Goal: Information Seeking & Learning: Compare options

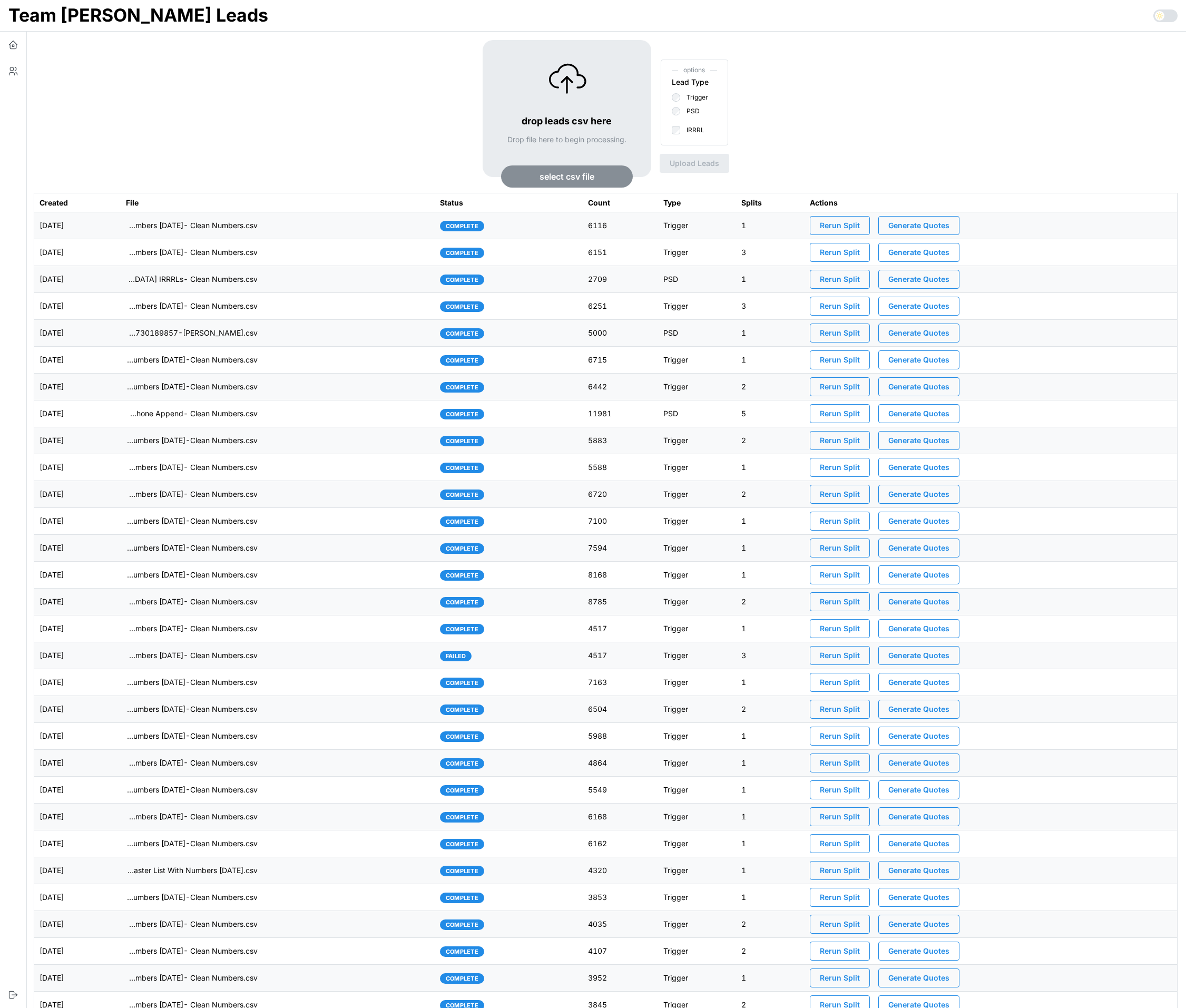
click at [360, 422] on td "imports/[PERSON_NAME]/1755554868013-VA IRRRL Leads Master List [DATE]- Cell Pho…" at bounding box center [277, 413] width 314 height 27
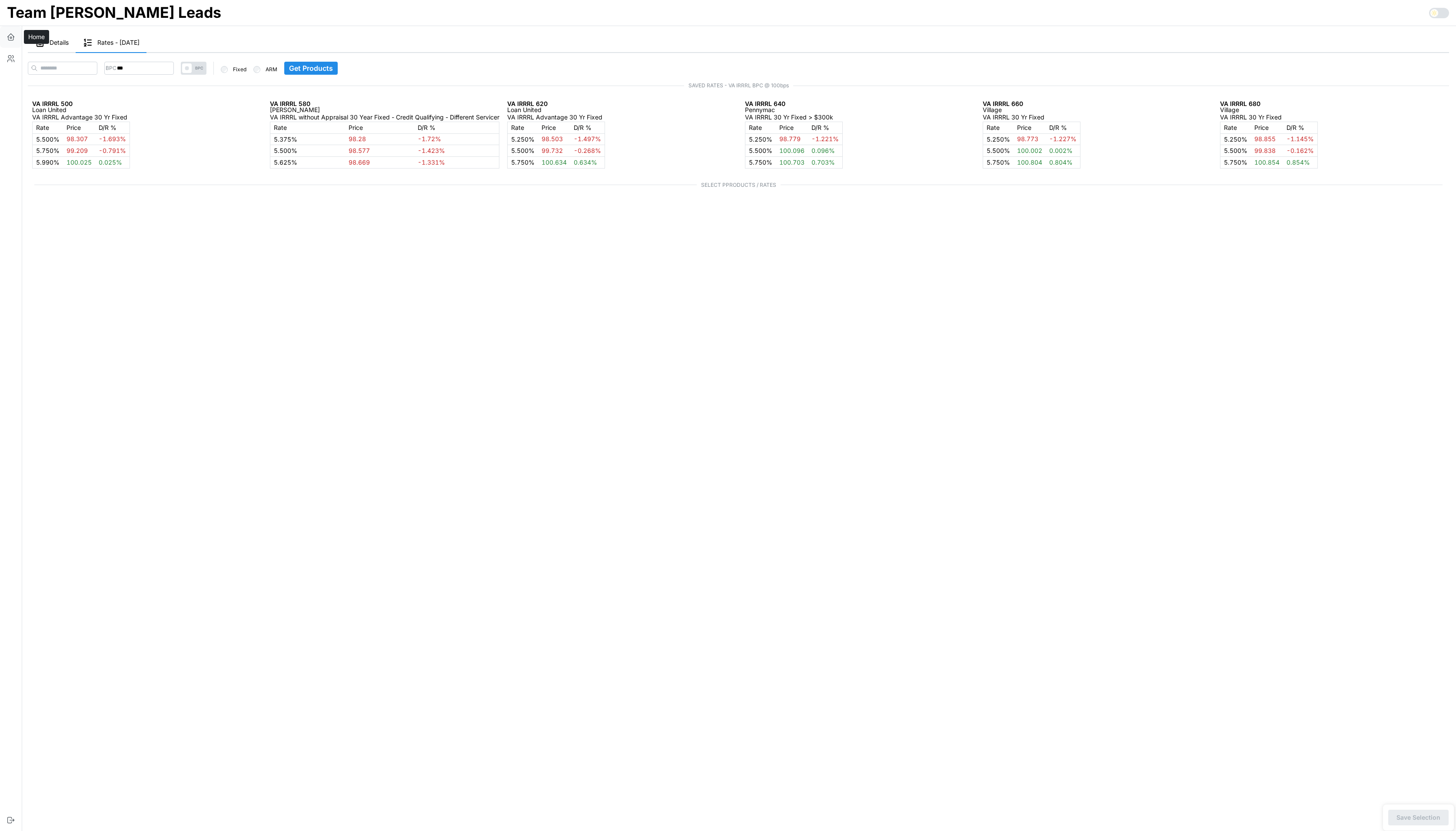
click at [6, 34] on button "button" at bounding box center [11, 37] width 21 height 21
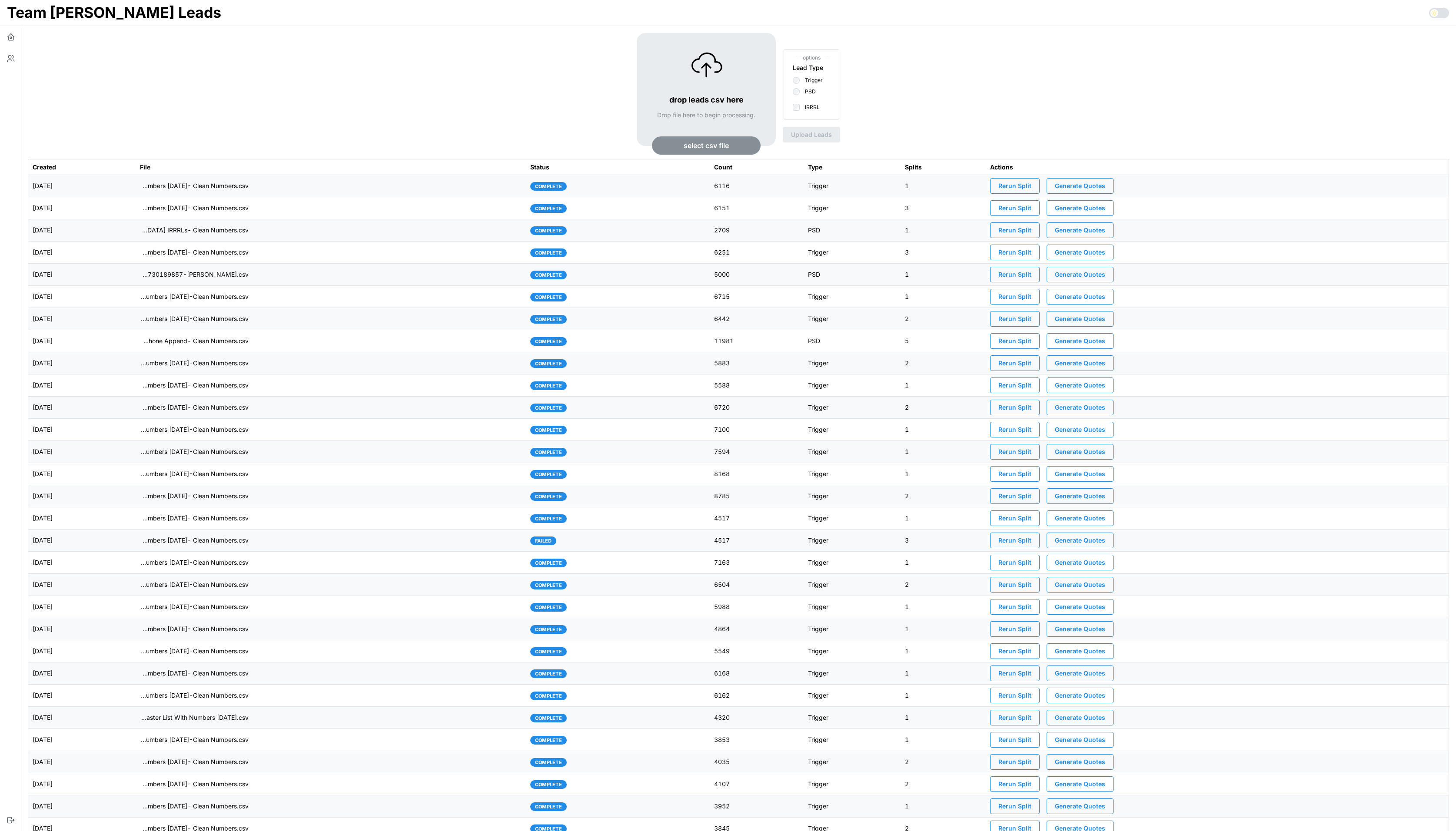
click at [437, 228] on td "imports/[PERSON_NAME]/1755802842159-Carolina [GEOGRAPHIC_DATA] IRRRLs- Clean Nu…" at bounding box center [331, 230] width 391 height 22
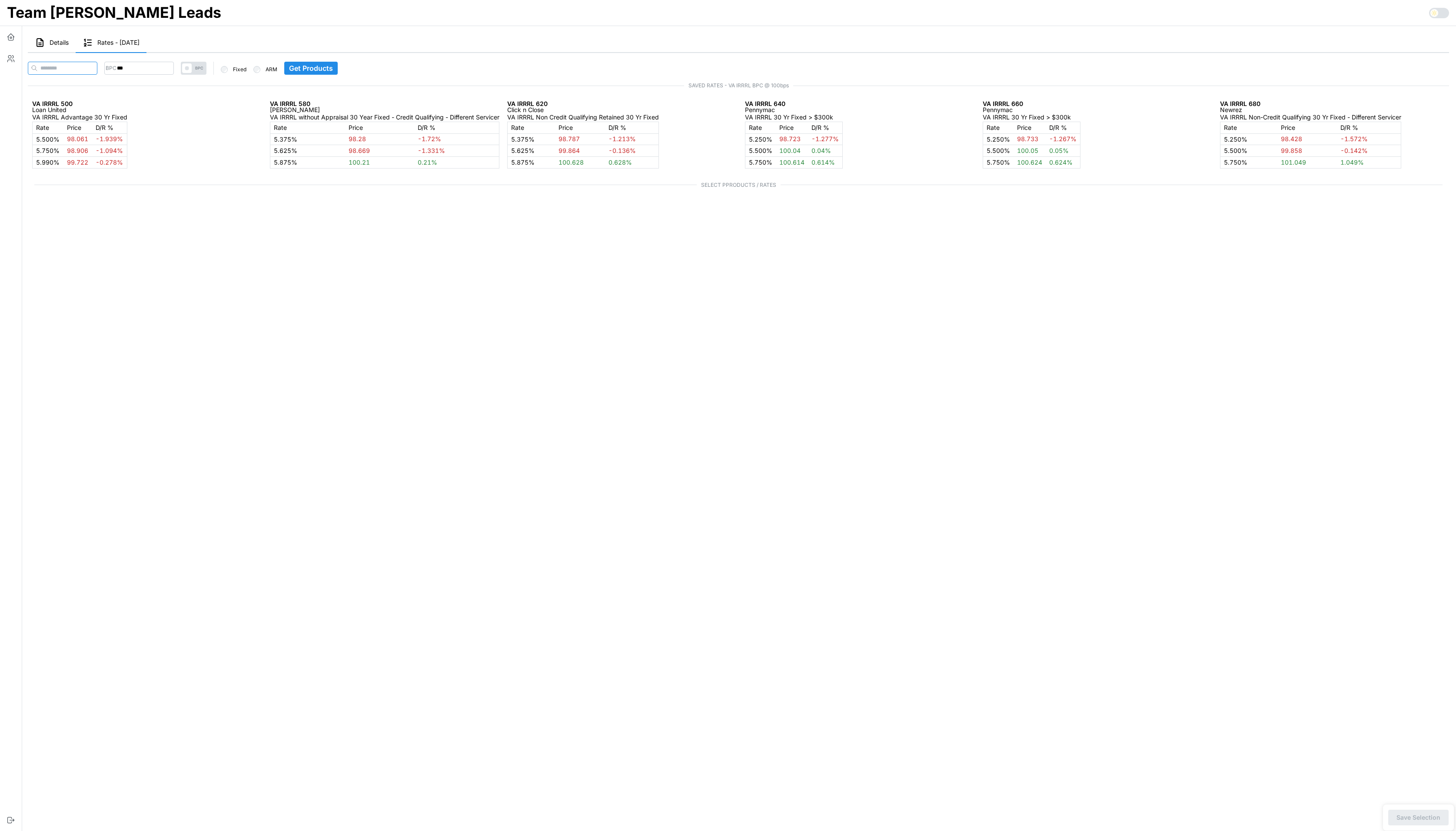
click at [64, 69] on input at bounding box center [62, 68] width 70 height 13
paste input "**********"
type input "**********"
click at [341, 71] on span "Get Products" at bounding box center [322, 68] width 44 height 12
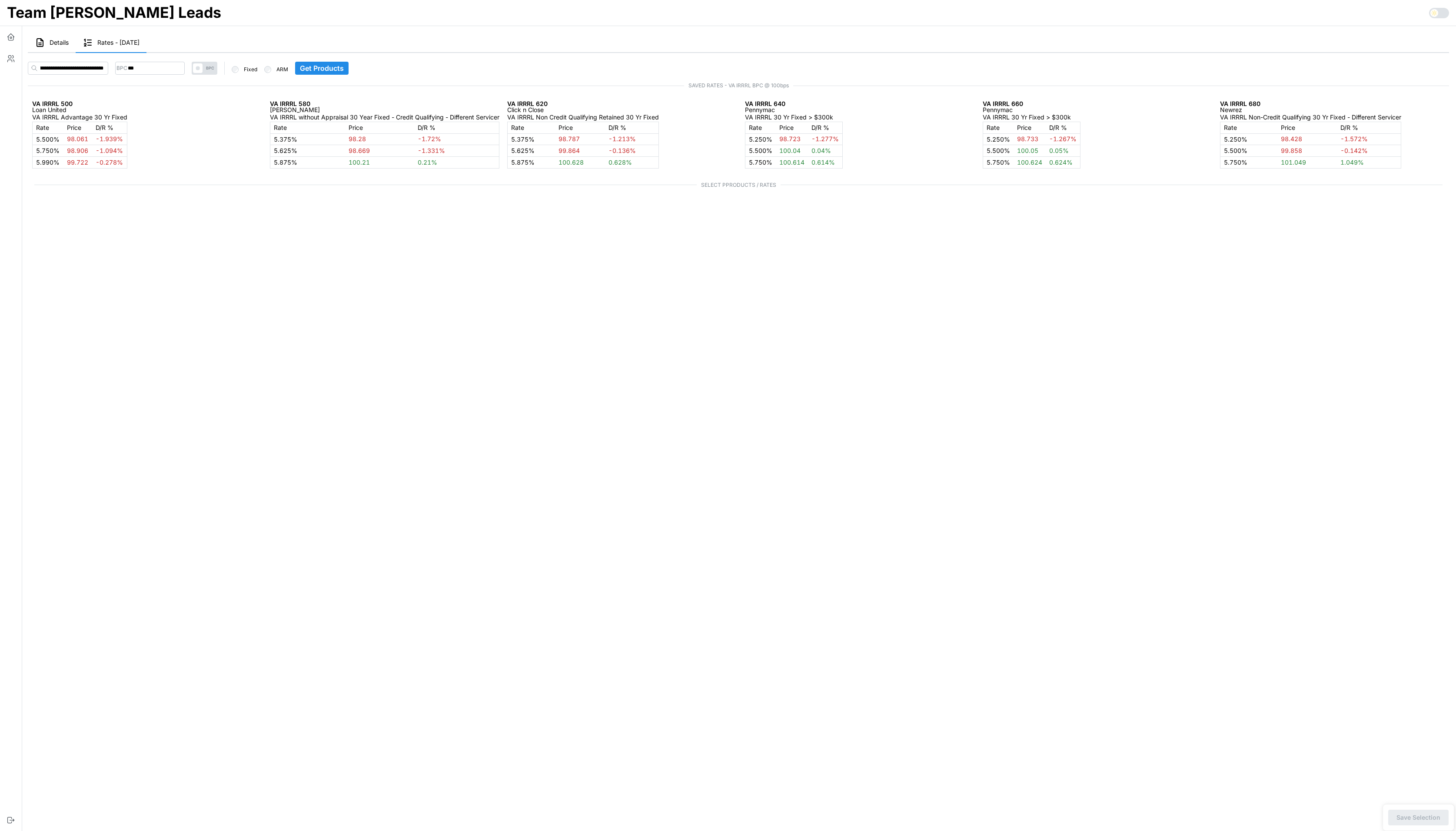
scroll to position [0, 0]
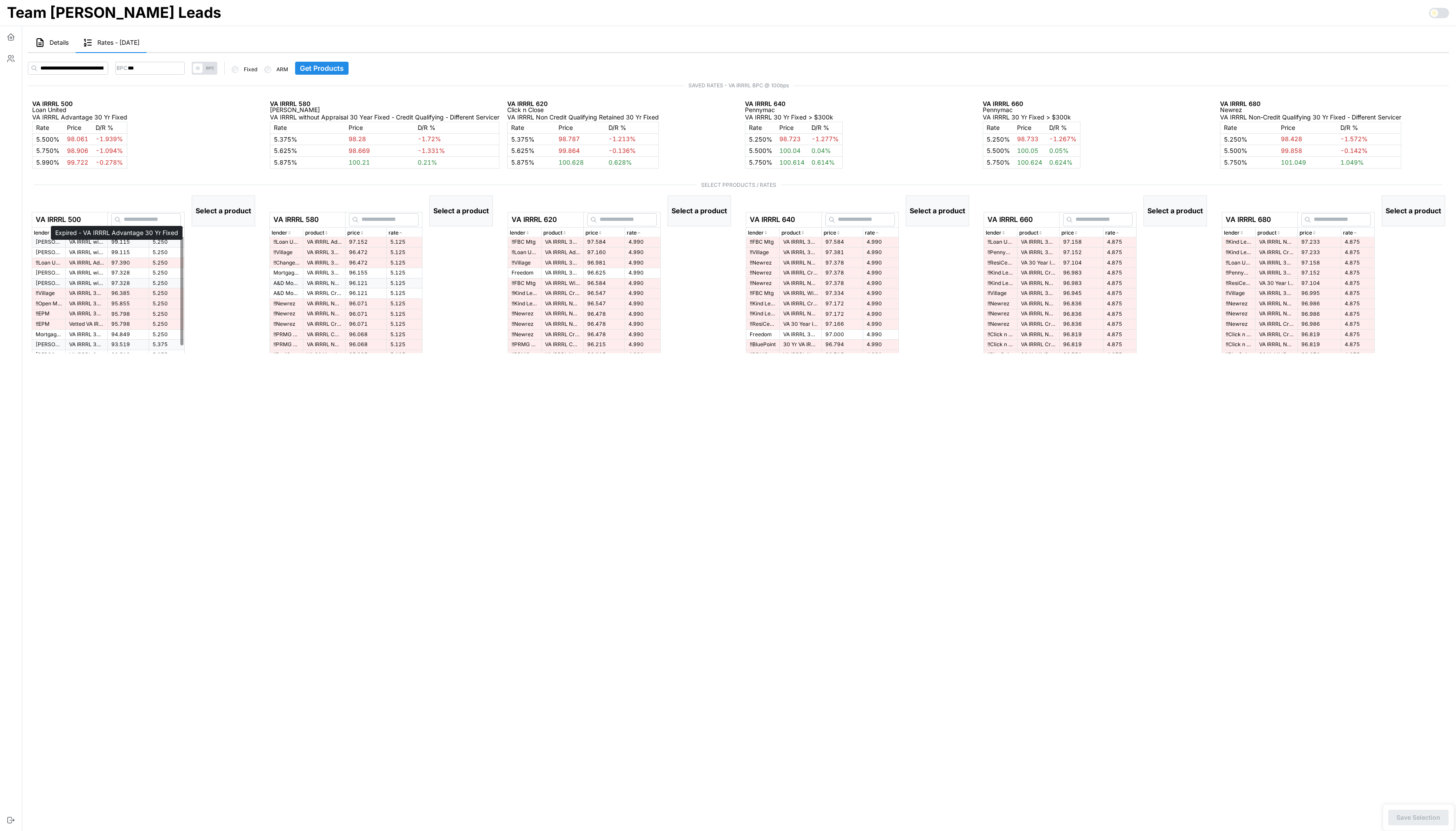
click at [104, 259] on p "VA IRRRL Advantage 30 Yr Fixed" at bounding box center [86, 263] width 35 height 7
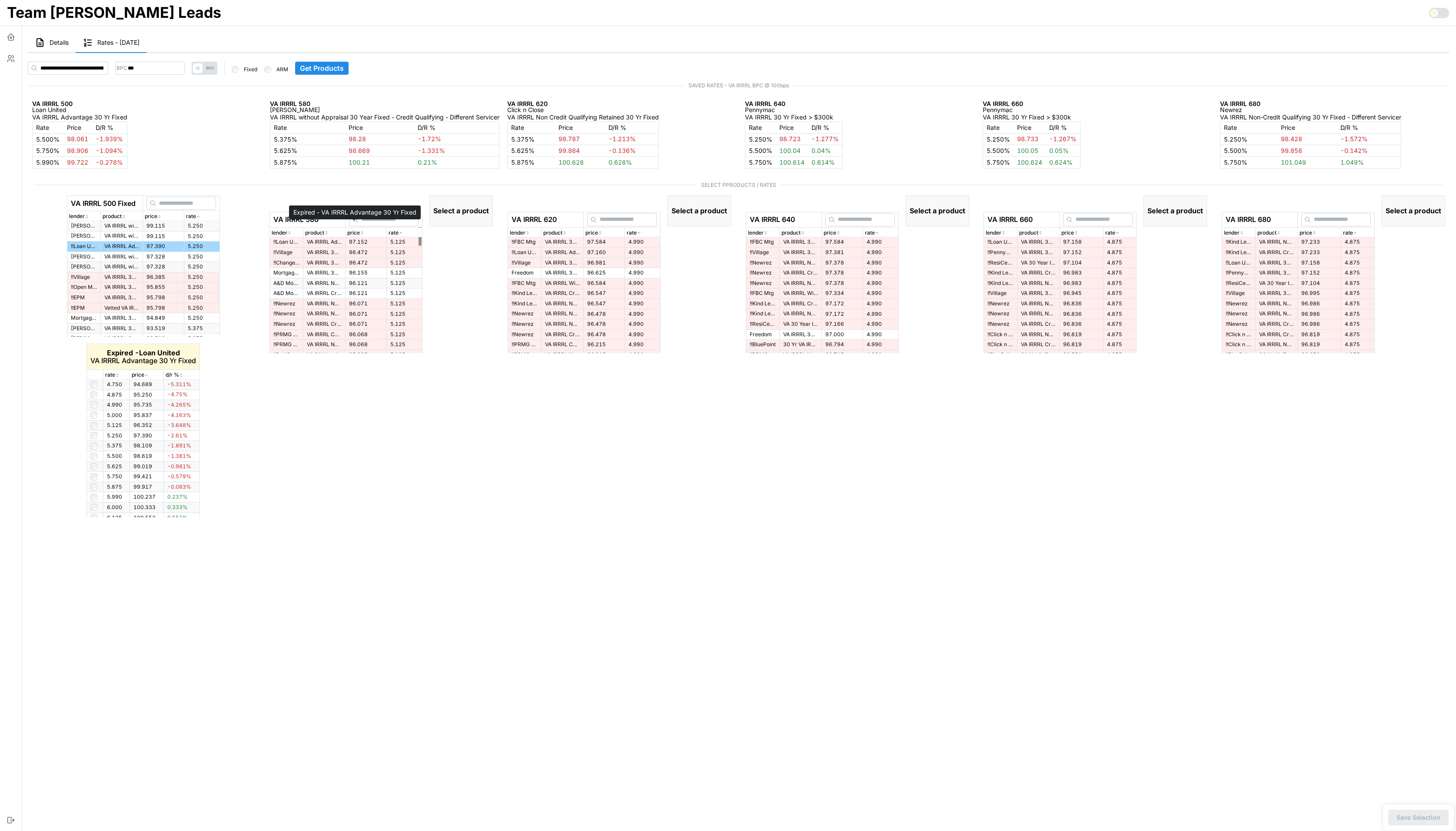
click at [341, 238] on p "VA IRRRL Advantage 30 Yr Fixed" at bounding box center [324, 242] width 35 height 7
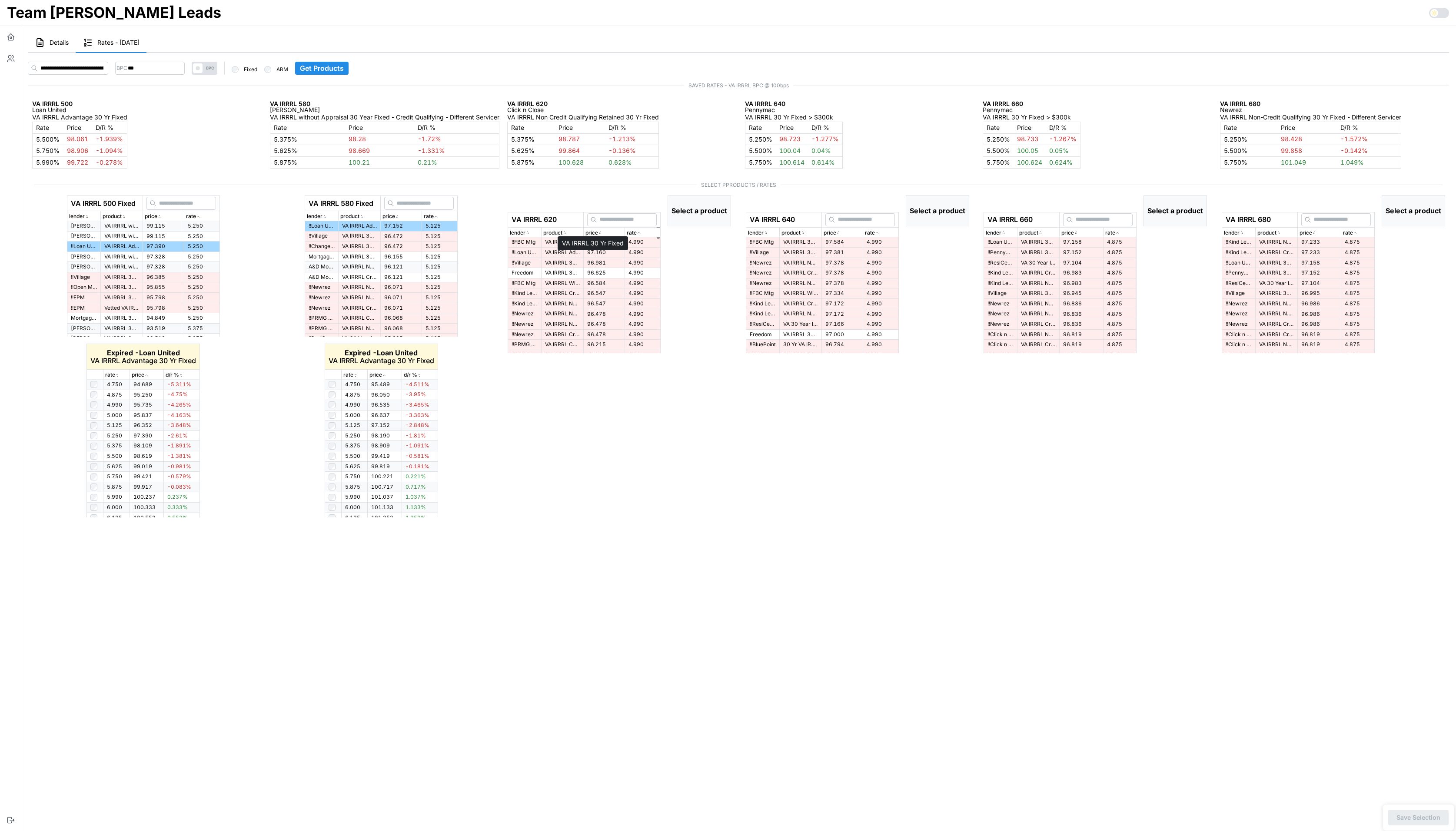
click at [580, 269] on p "VA IRRRL 30 Yr Fixed" at bounding box center [562, 273] width 35 height 7
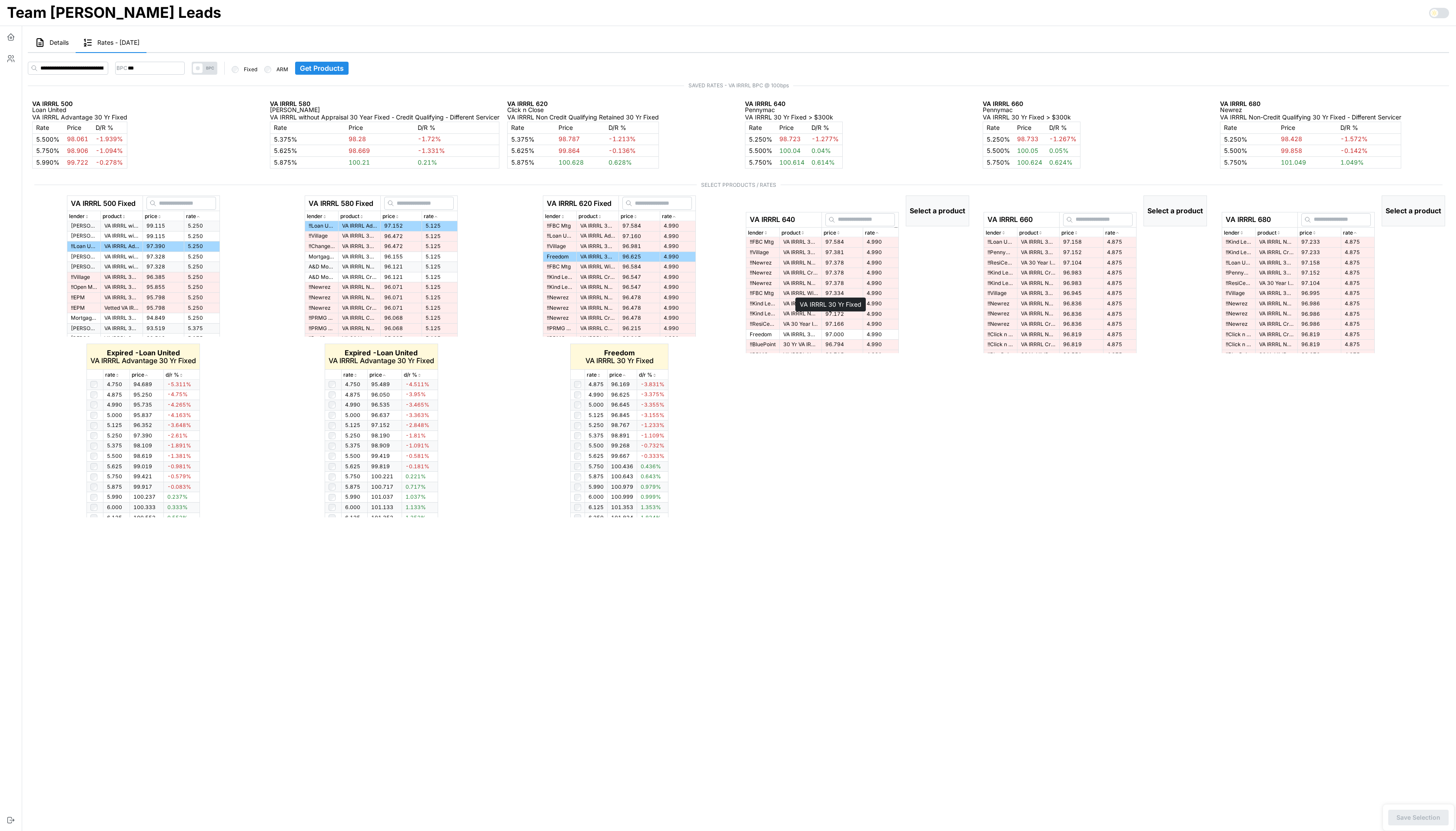
click at [818, 331] on p "VA IRRRL 30 Yr Fixed" at bounding box center [801, 334] width 35 height 7
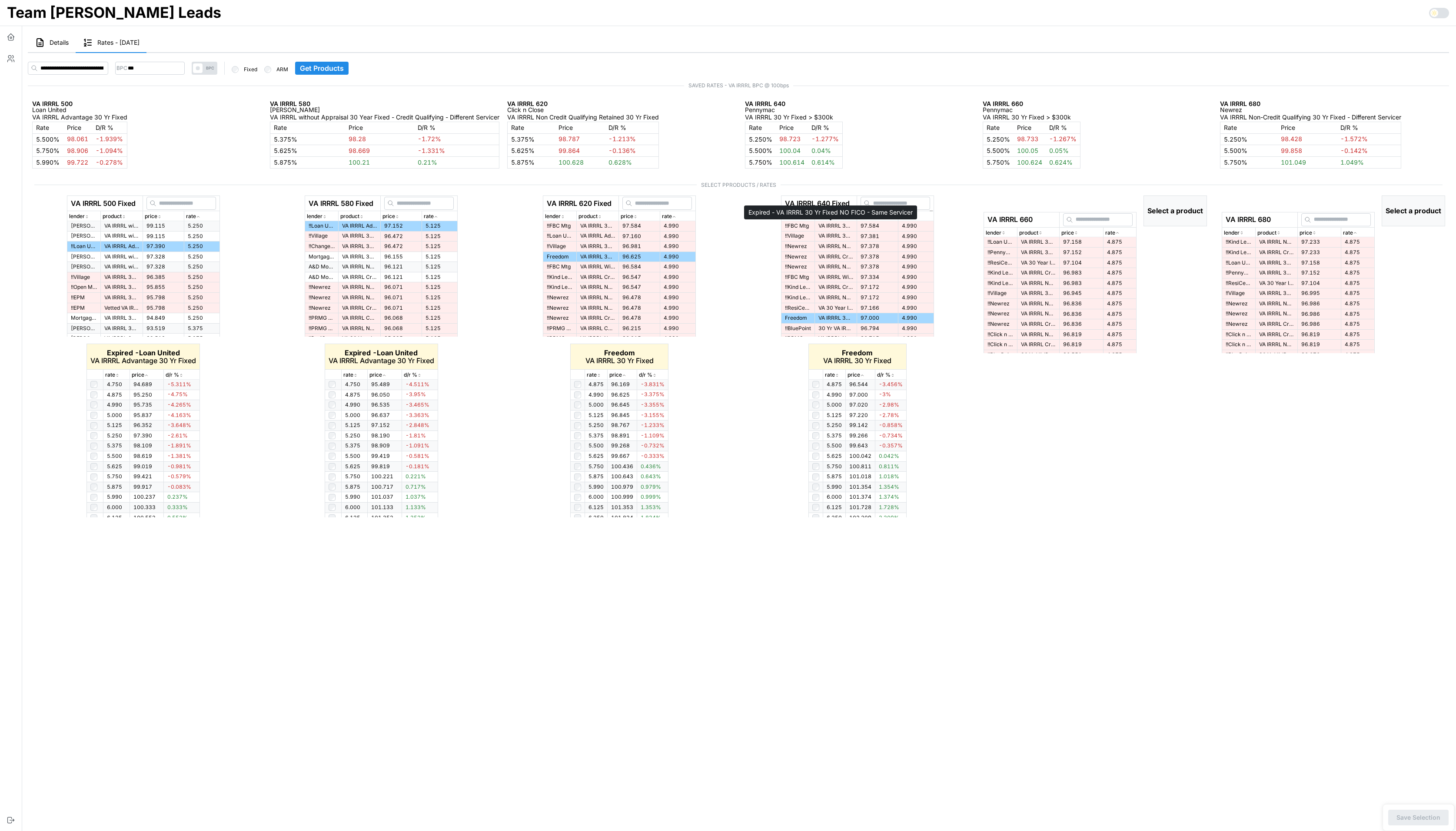
click at [823, 225] on p "VA IRRRL 30 Yr Fixed NO FICO - Same Servicer" at bounding box center [836, 226] width 35 height 7
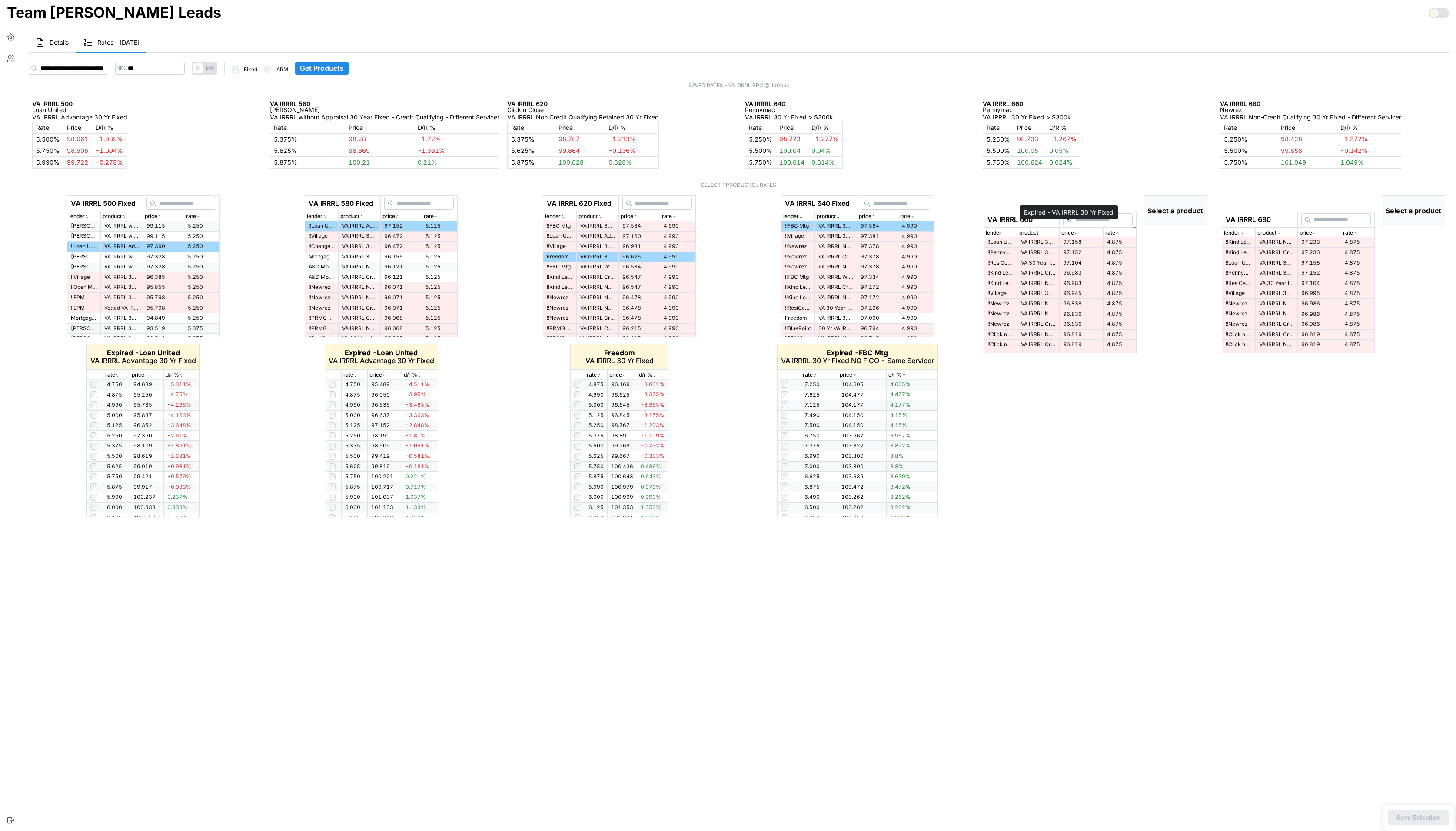
click at [978, 238] on p "VA IRRRL 30 Yr Fixed" at bounding box center [1038, 242] width 35 height 7
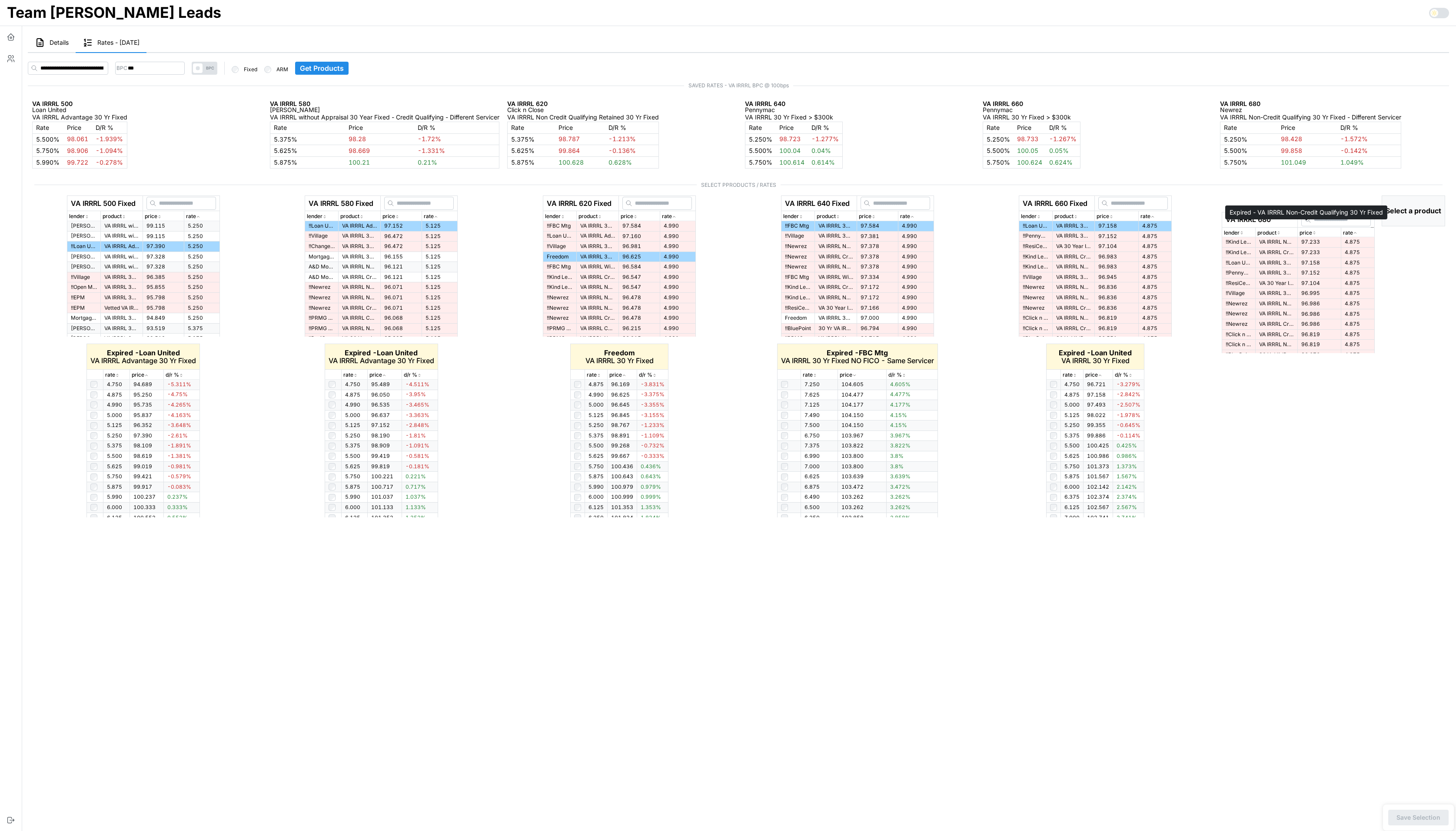
click at [978, 238] on p "VA IRRRL Non-Credit Qualifying 30 Yr Fixed" at bounding box center [1277, 242] width 35 height 7
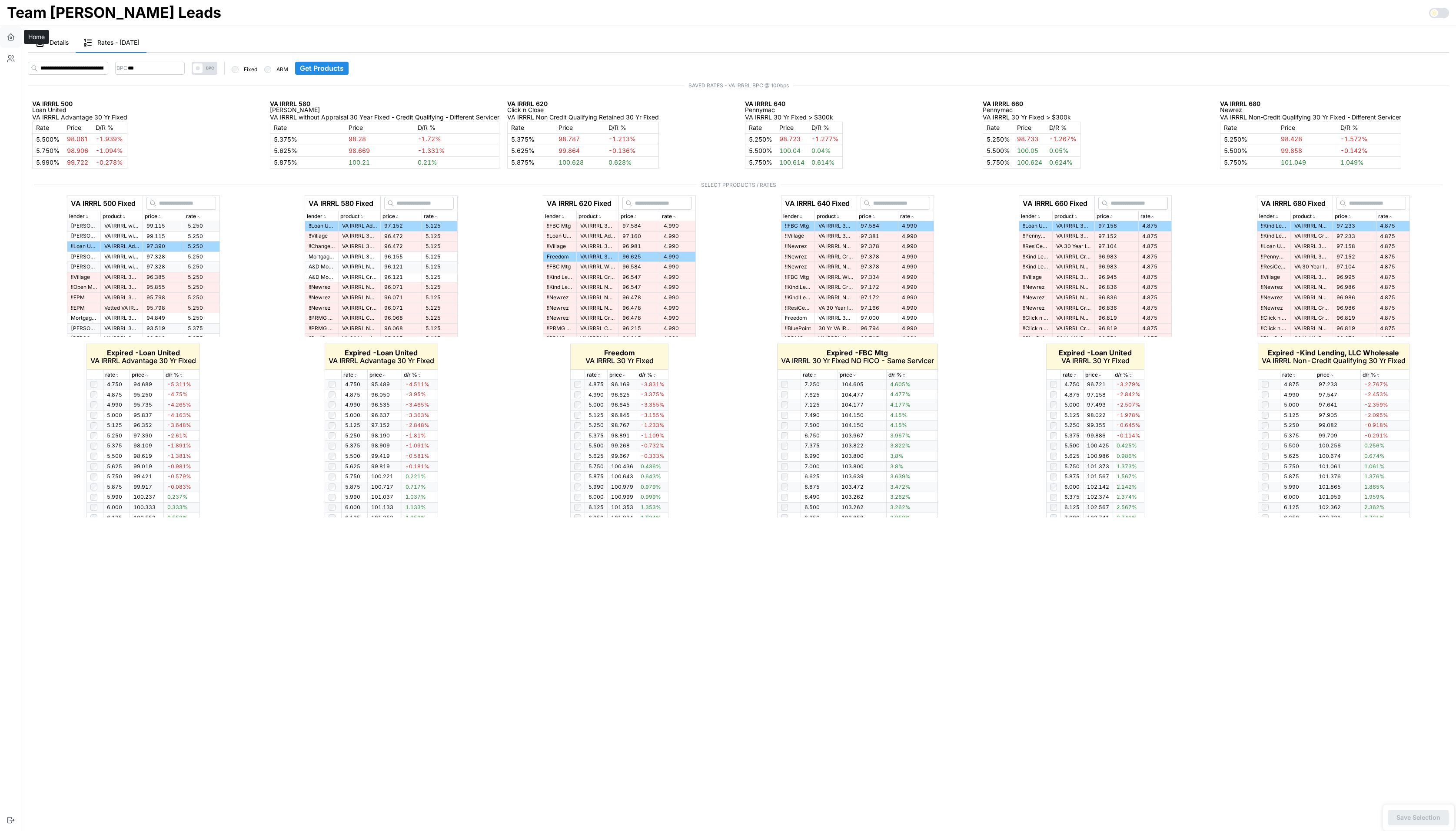
click at [12, 36] on icon "button" at bounding box center [11, 37] width 8 height 8
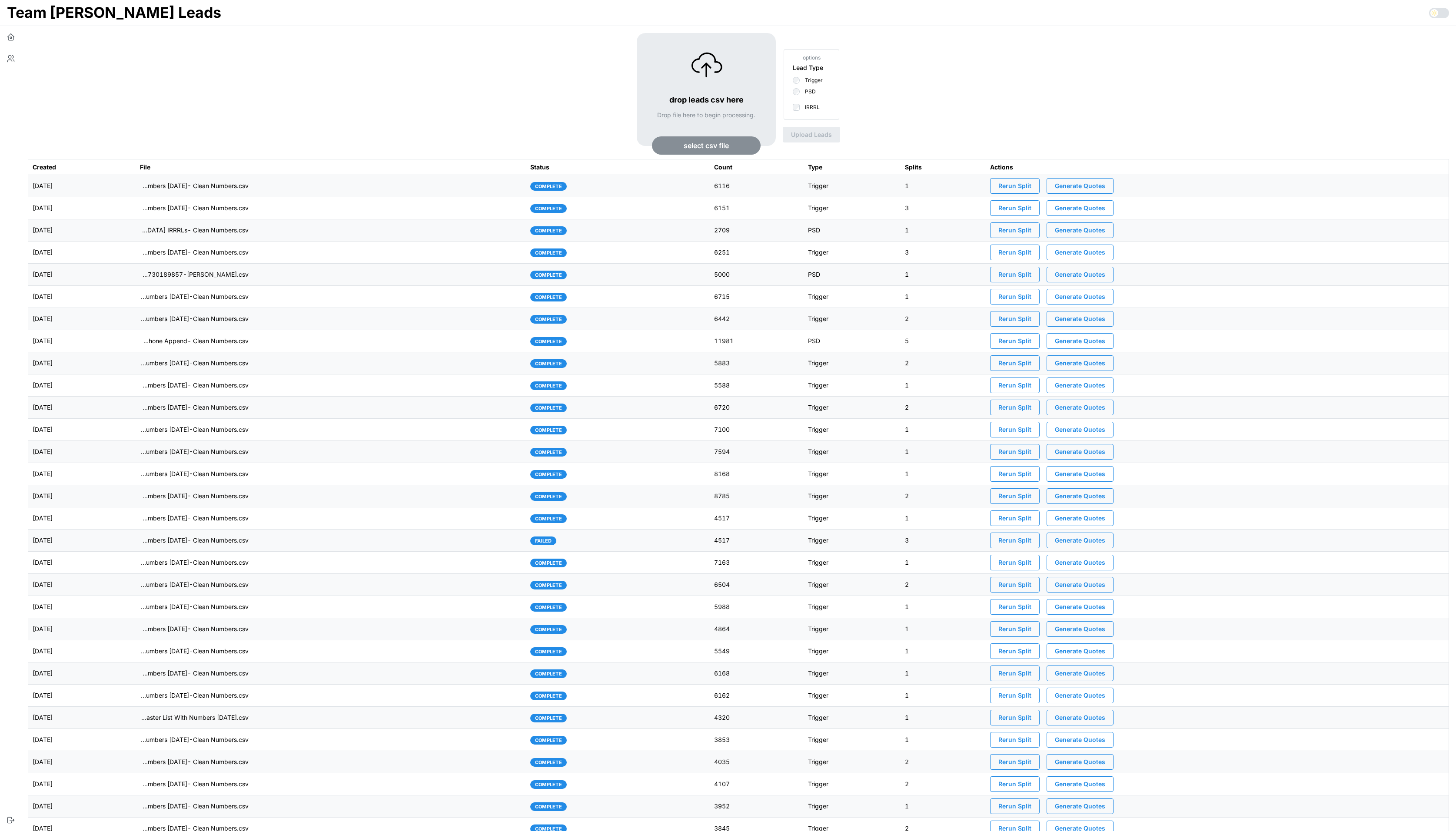
click at [426, 337] on td "imports/[PERSON_NAME]/1755554868013-VA IRRRL Leads Master List [DATE]- Cell Pho…" at bounding box center [331, 341] width 391 height 22
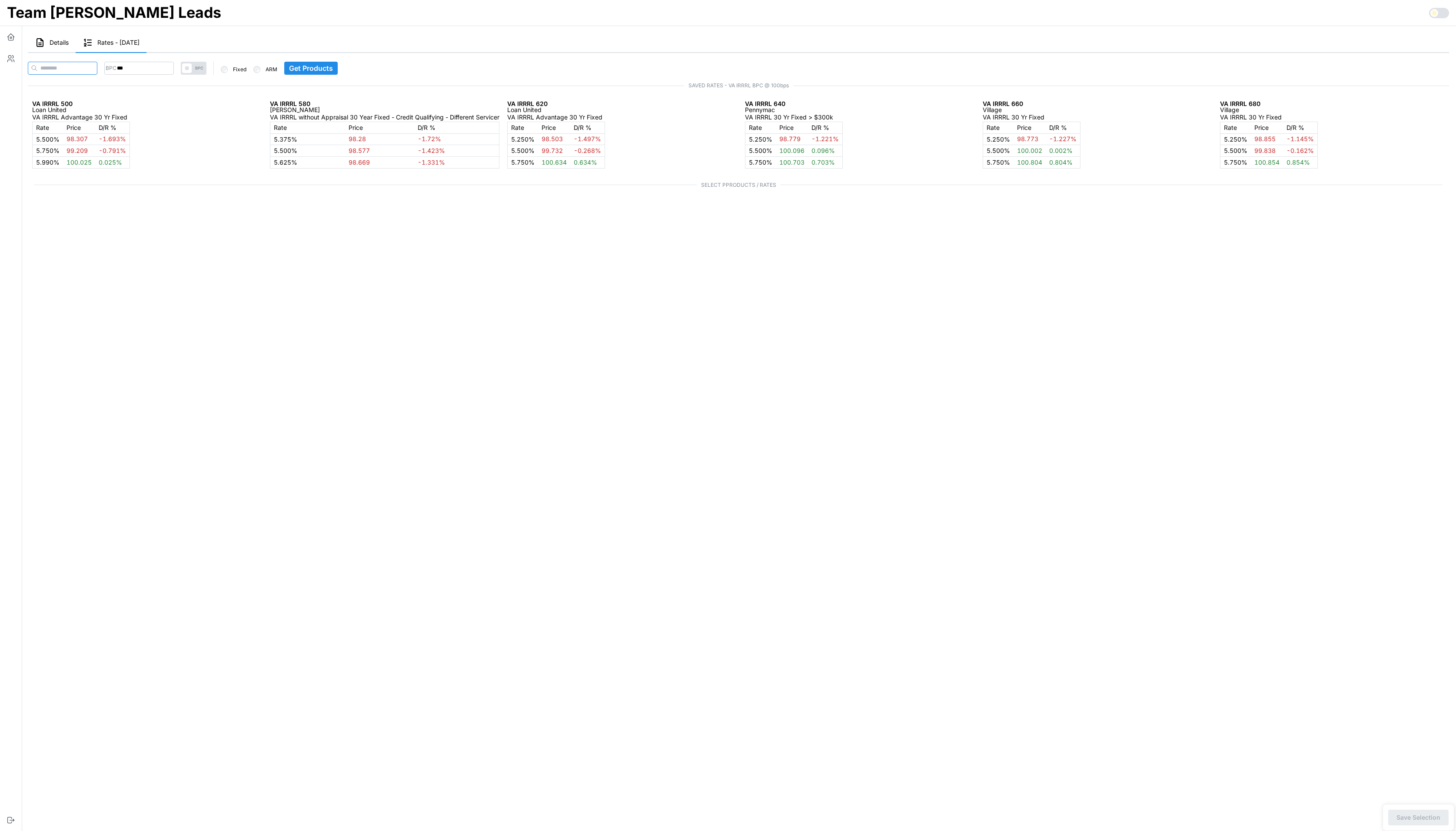
click at [72, 71] on input at bounding box center [62, 68] width 70 height 13
paste input "**********"
type input "**********"
click at [340, 68] on span "Get Products" at bounding box center [322, 68] width 44 height 12
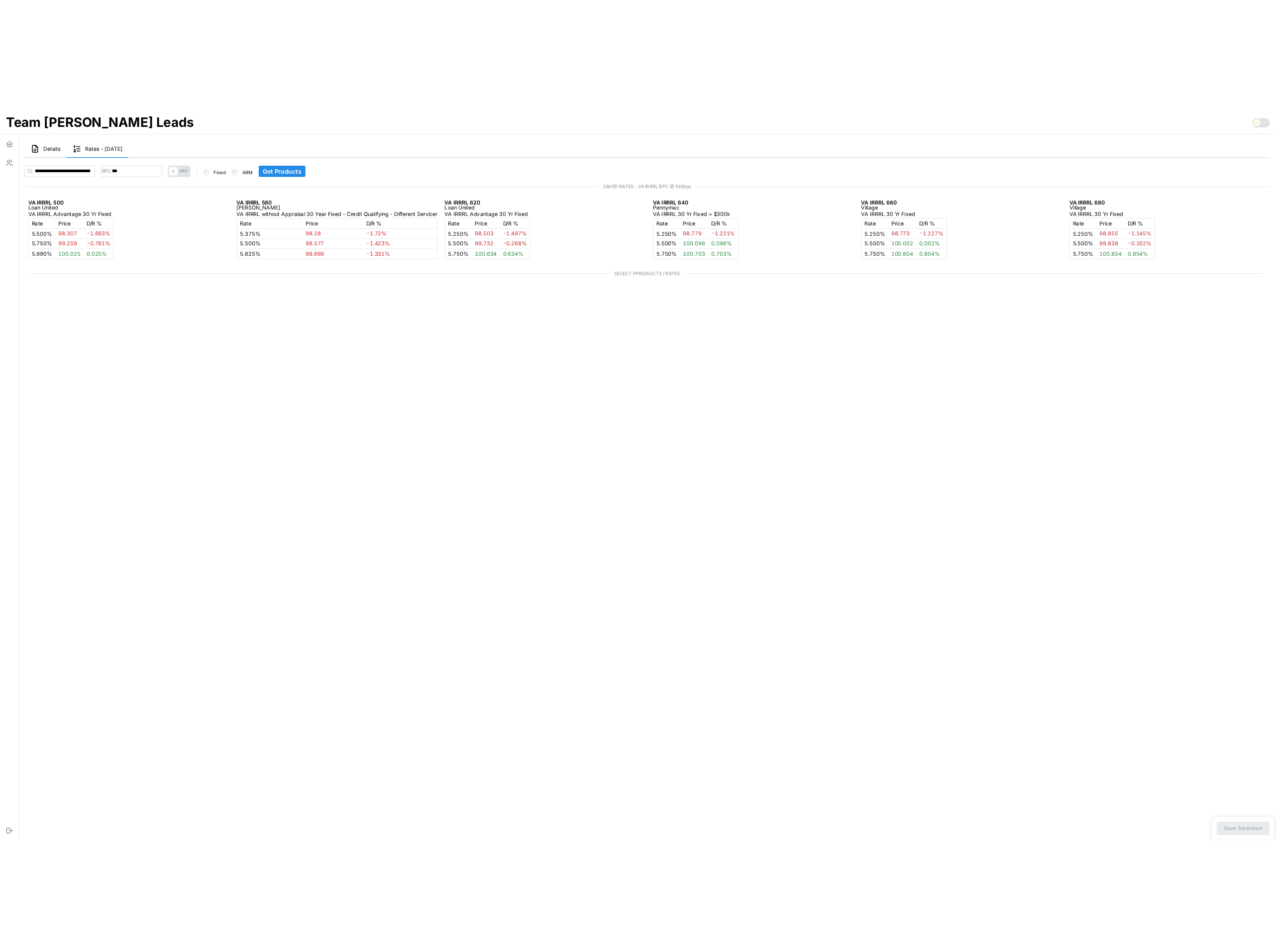
scroll to position [0, 0]
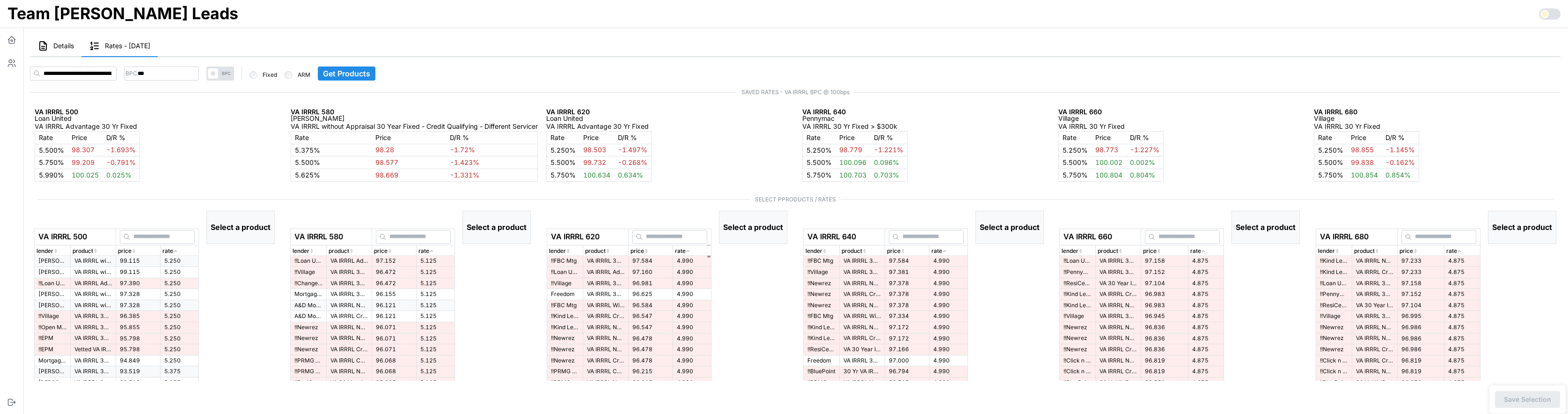
click at [375, 119] on p "[PERSON_NAME]" at bounding box center [415, 118] width 247 height 7
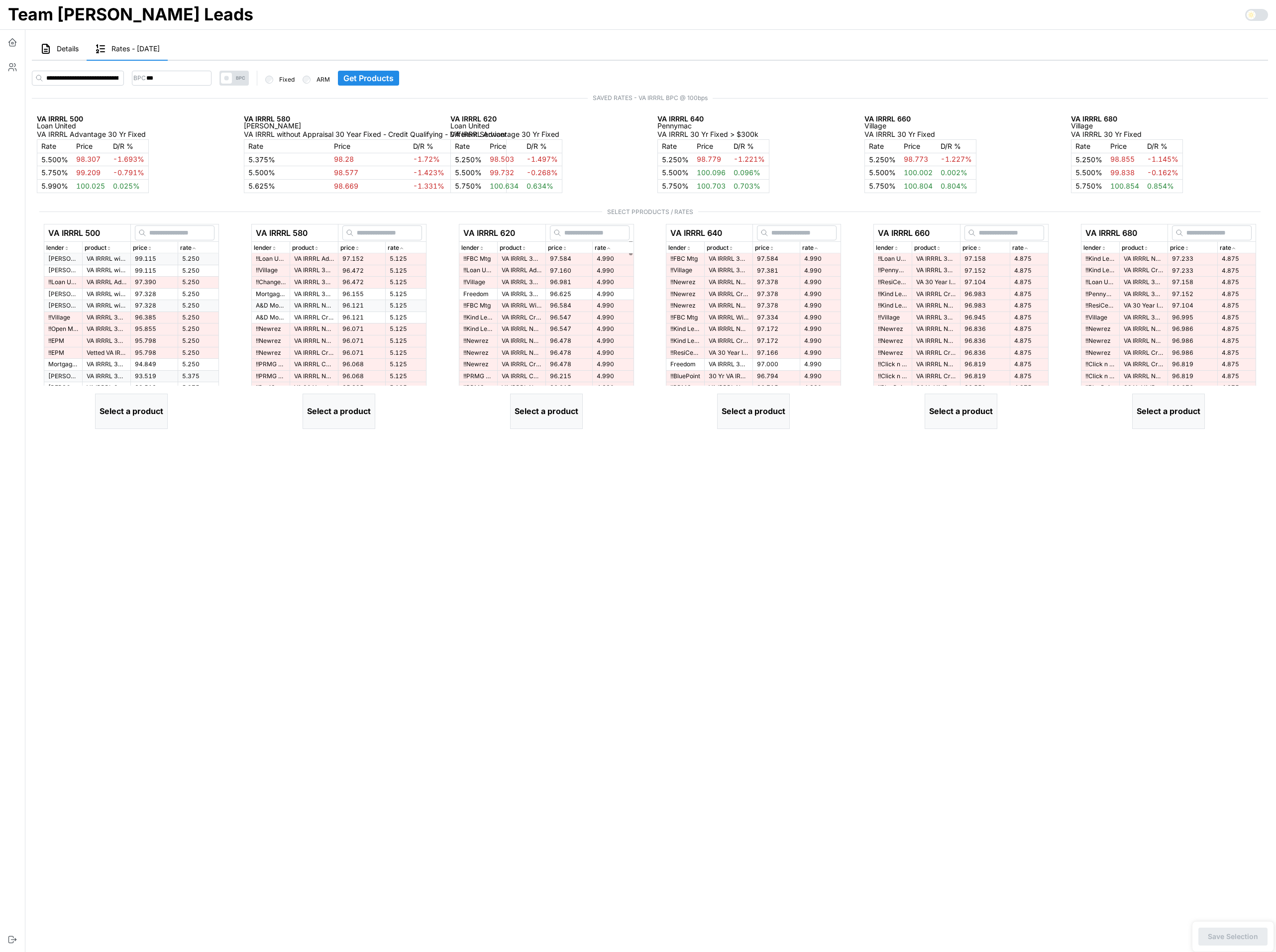
click at [556, 25] on div "Team [PERSON_NAME] Leads" at bounding box center [638, 14] width 1276 height 29
click at [111, 283] on p "VA IRRRL Advantage 30 Yr Fixed" at bounding box center [107, 282] width 40 height 8
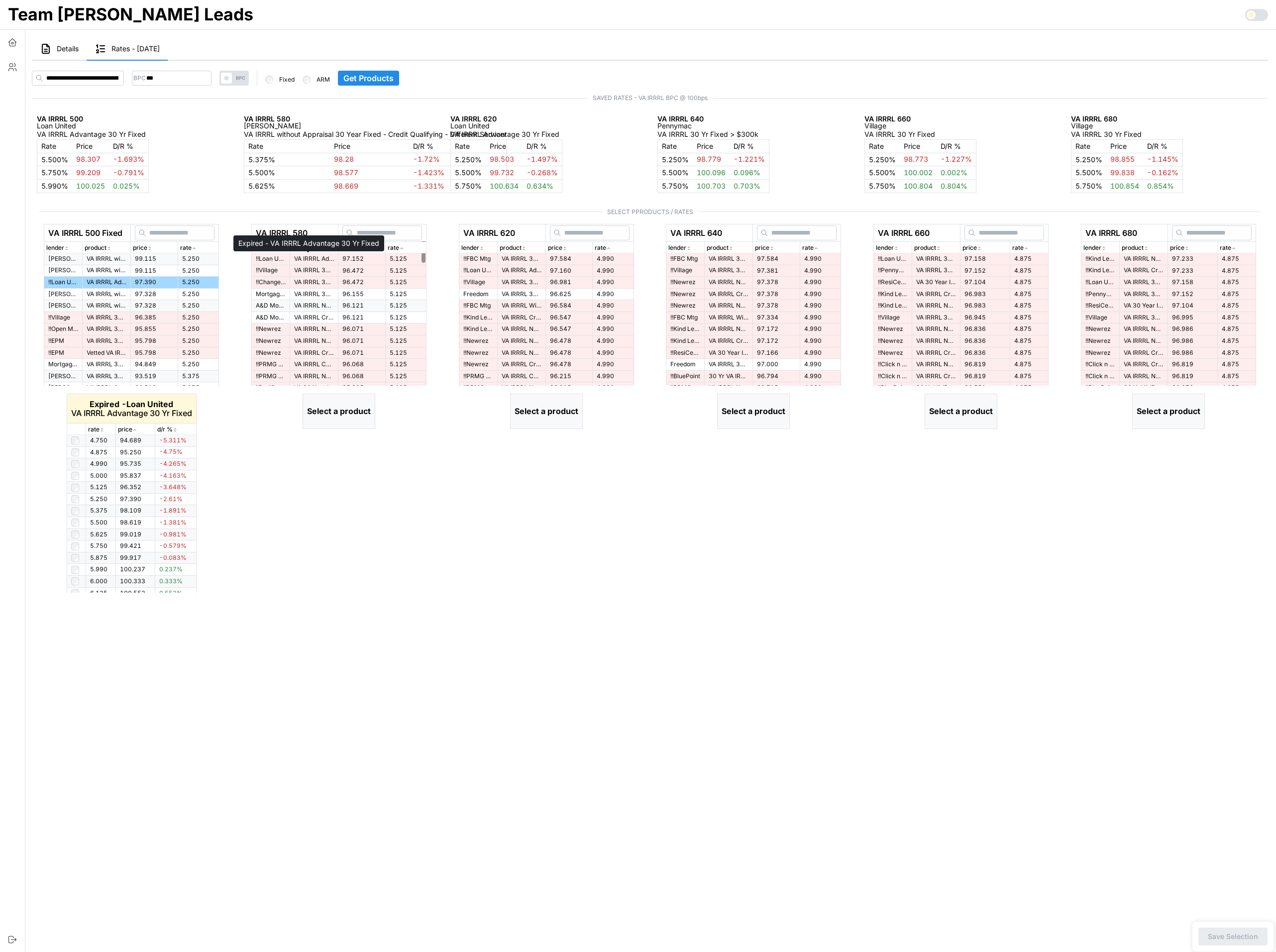
click at [307, 260] on p "VA IRRRL Advantage 30 Yr Fixed" at bounding box center [314, 259] width 40 height 8
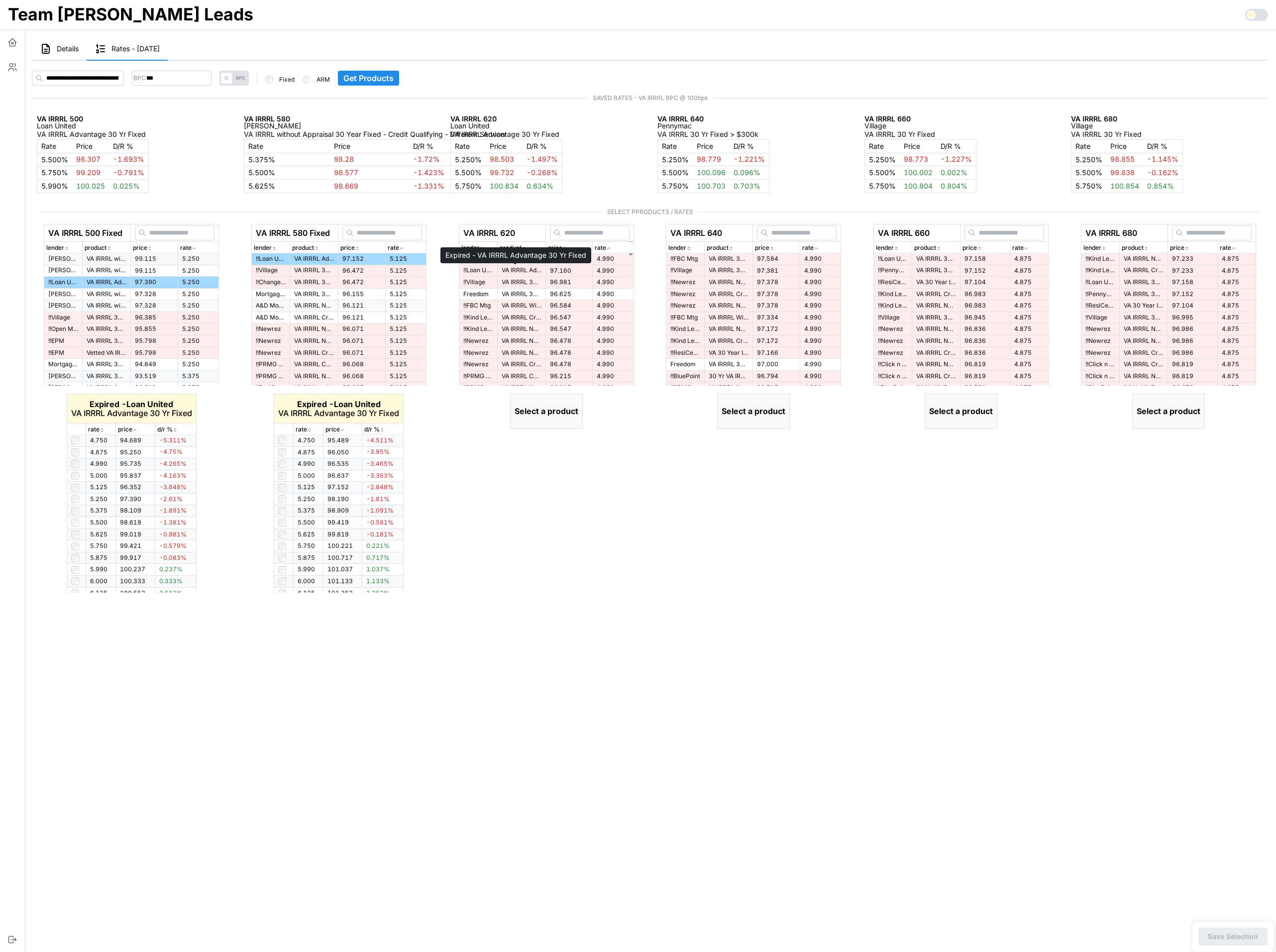
click at [505, 269] on p "VA IRRRL Advantage 30 Yr Fixed" at bounding box center [522, 270] width 40 height 8
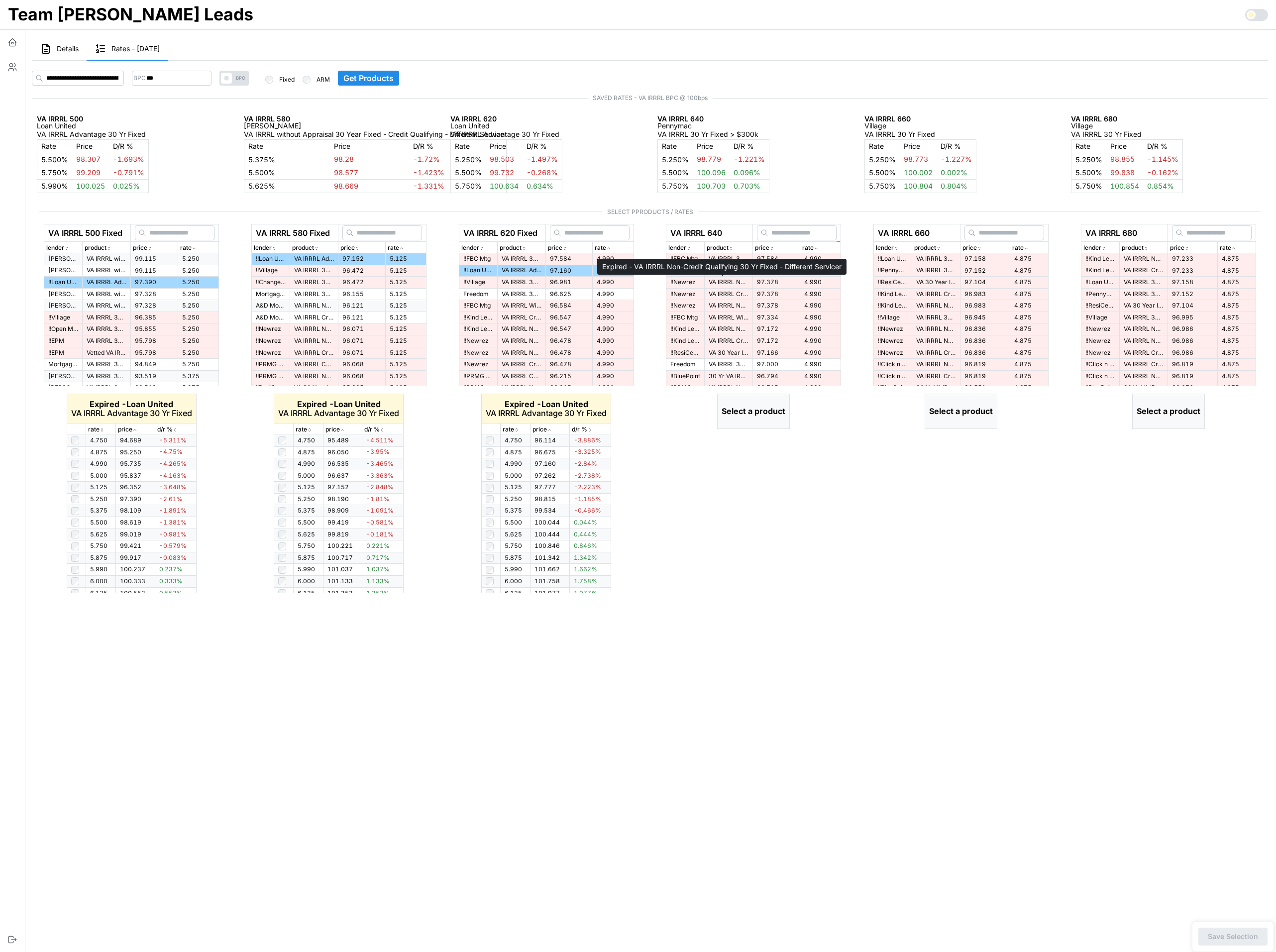
click at [725, 280] on p "VA IRRRL Non-Credit Qualifying 30 Yr Fixed - Different Servicer" at bounding box center [729, 282] width 40 height 8
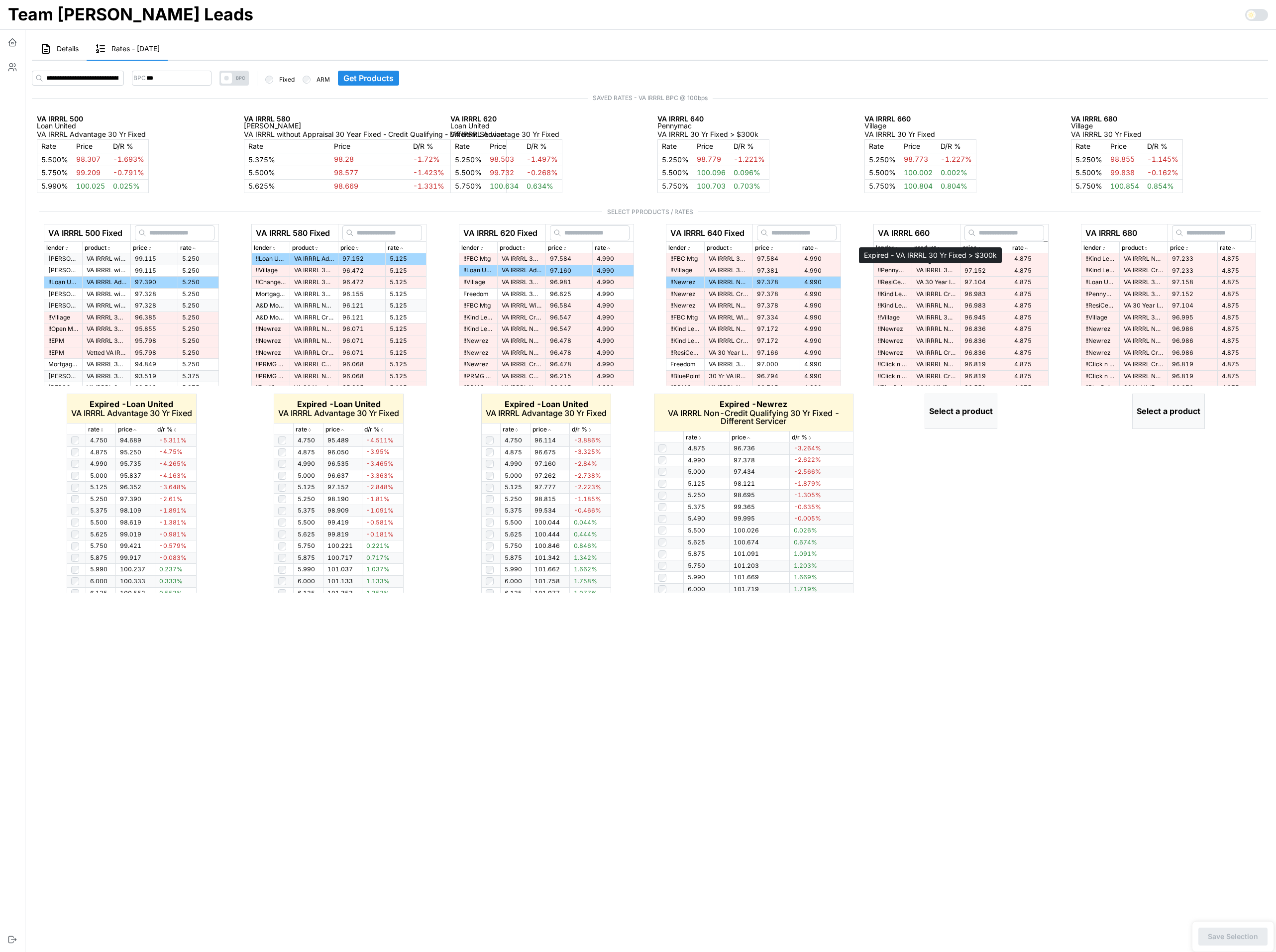
click at [927, 268] on p "VA IRRRL 30 Yr Fixed > $300k" at bounding box center [936, 270] width 40 height 8
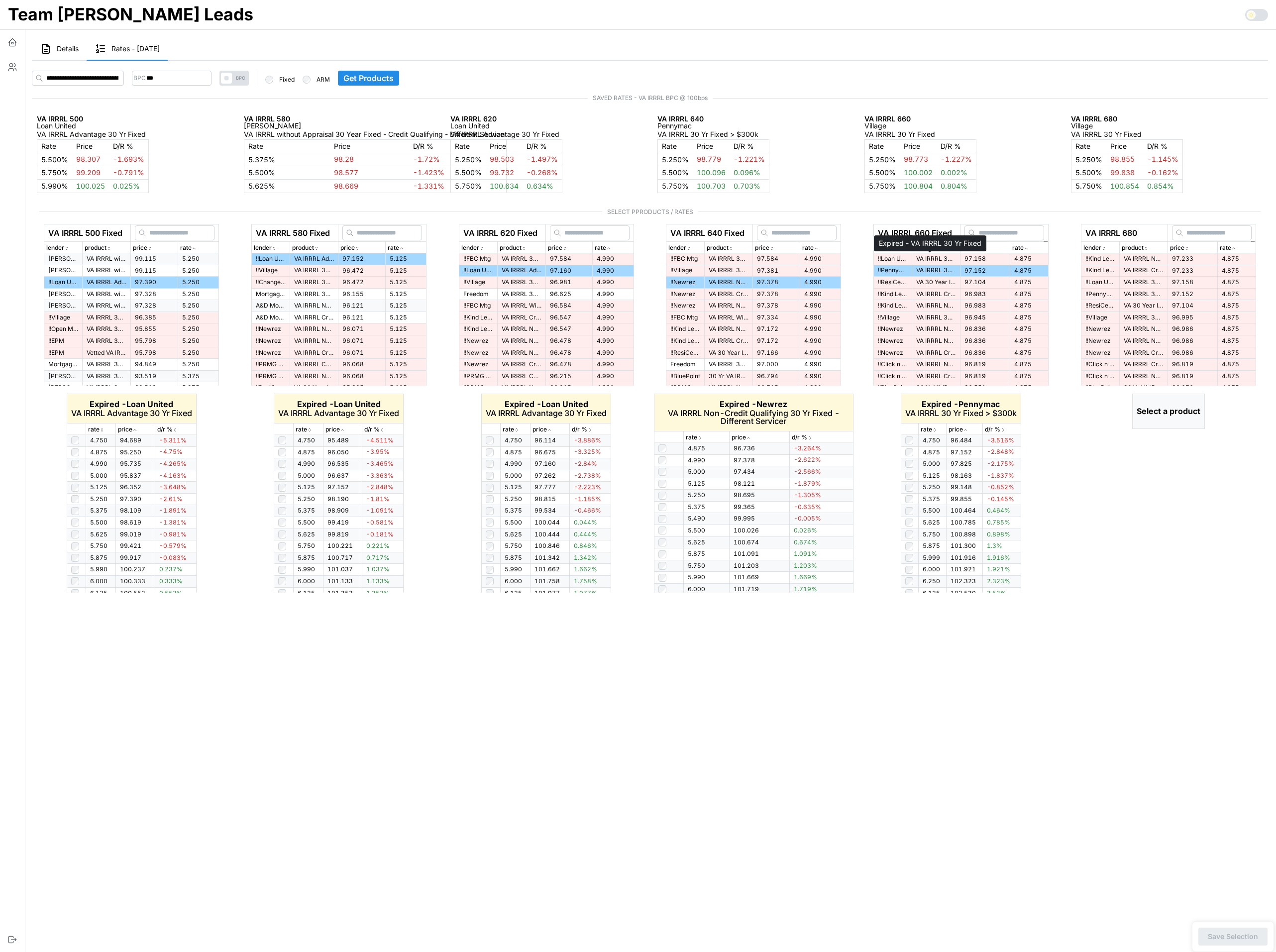
click at [939, 258] on p "VA IRRRL 30 Yr Fixed" at bounding box center [936, 259] width 40 height 8
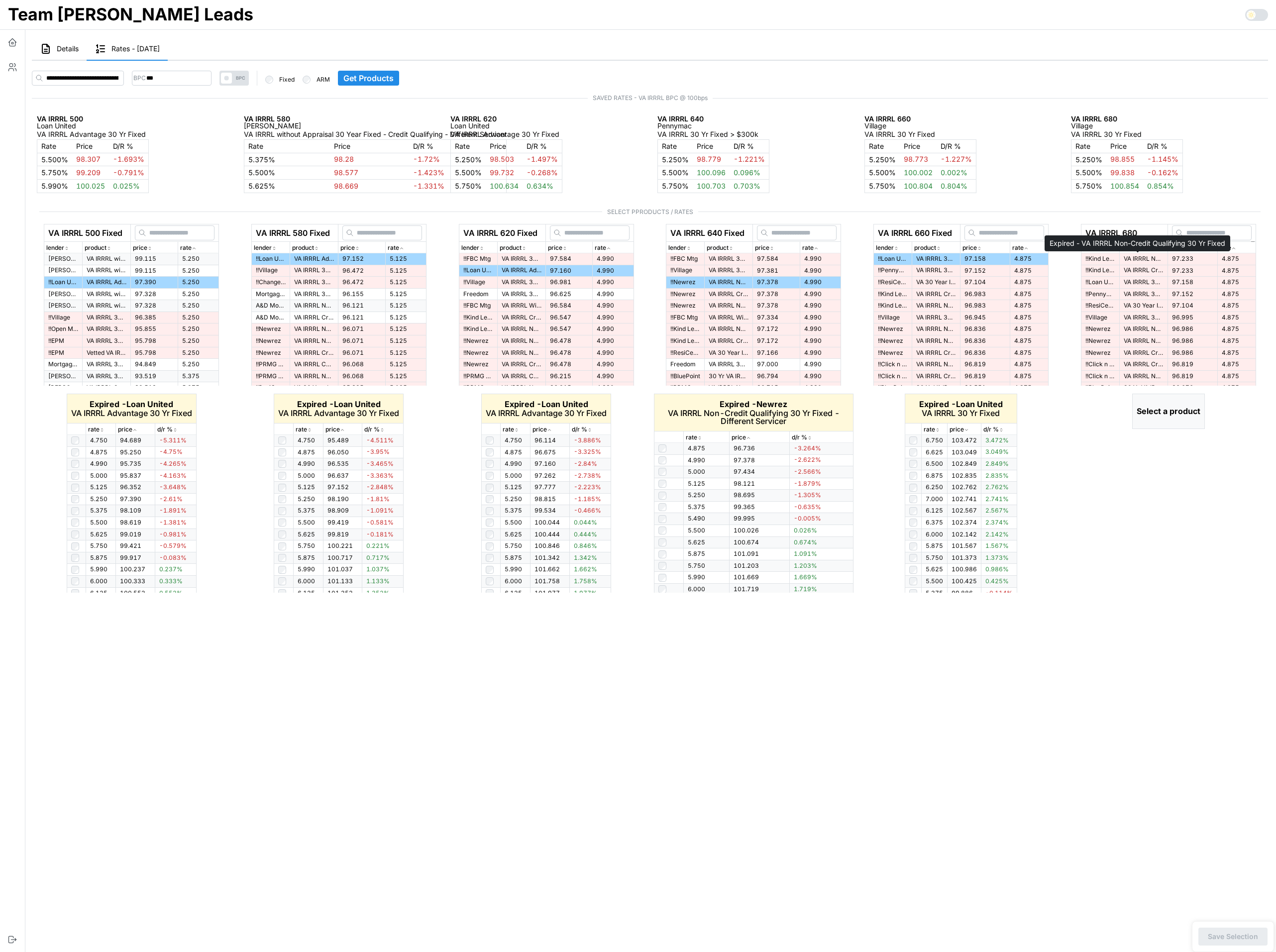
click at [1119, 261] on p "VA IRRRL Non-Credit Qualifying 30 Yr Fixed" at bounding box center [1143, 259] width 40 height 8
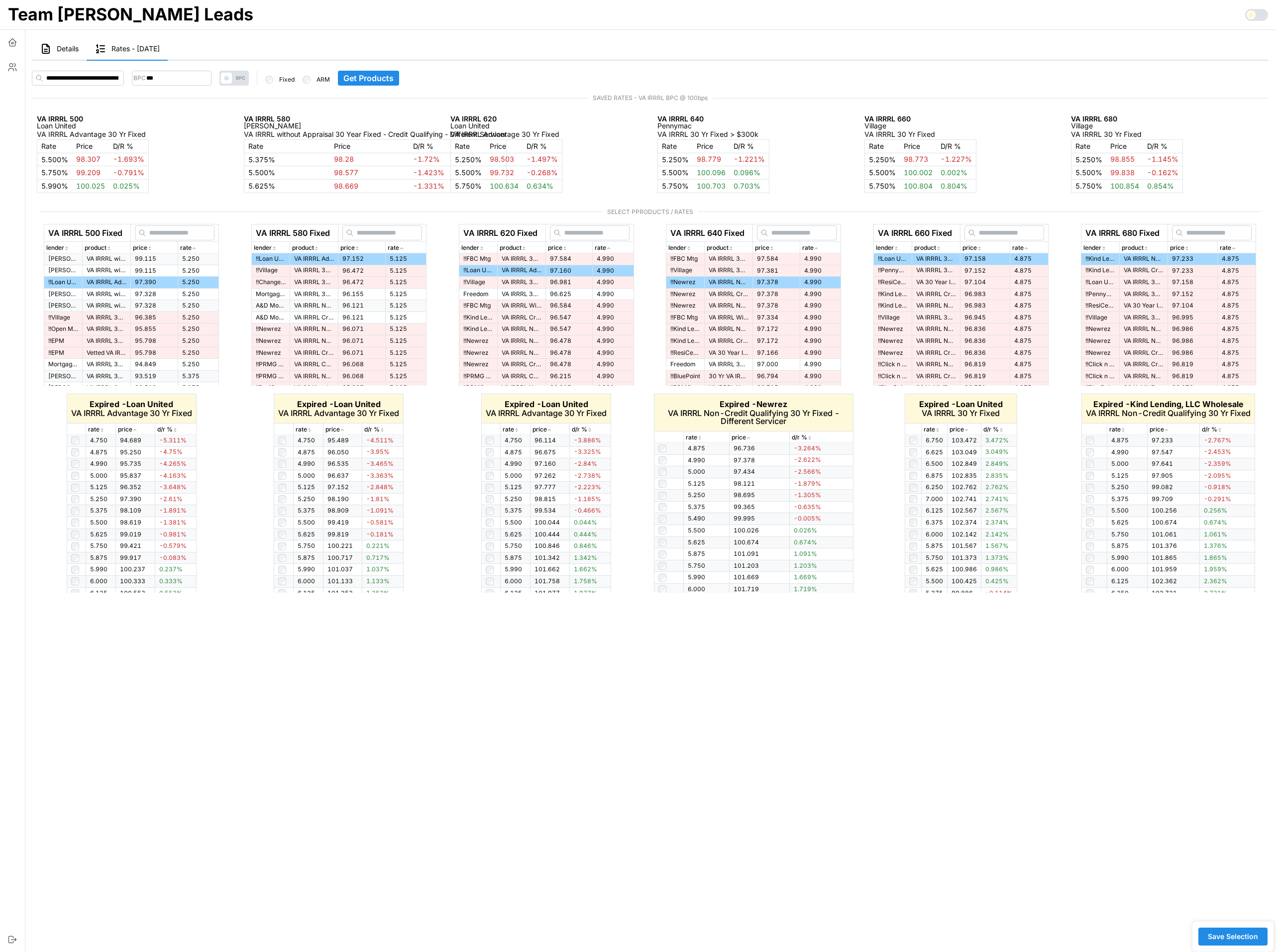
click at [774, 798] on main "Details Rates - [DATE] Stats [PERSON_NAME] : count: 0 overUnder: 0 Distribution…" at bounding box center [646, 476] width 1260 height 952
click at [8, 43] on icon "button" at bounding box center [12, 42] width 10 height 10
